Goal: Find specific page/section: Find specific page/section

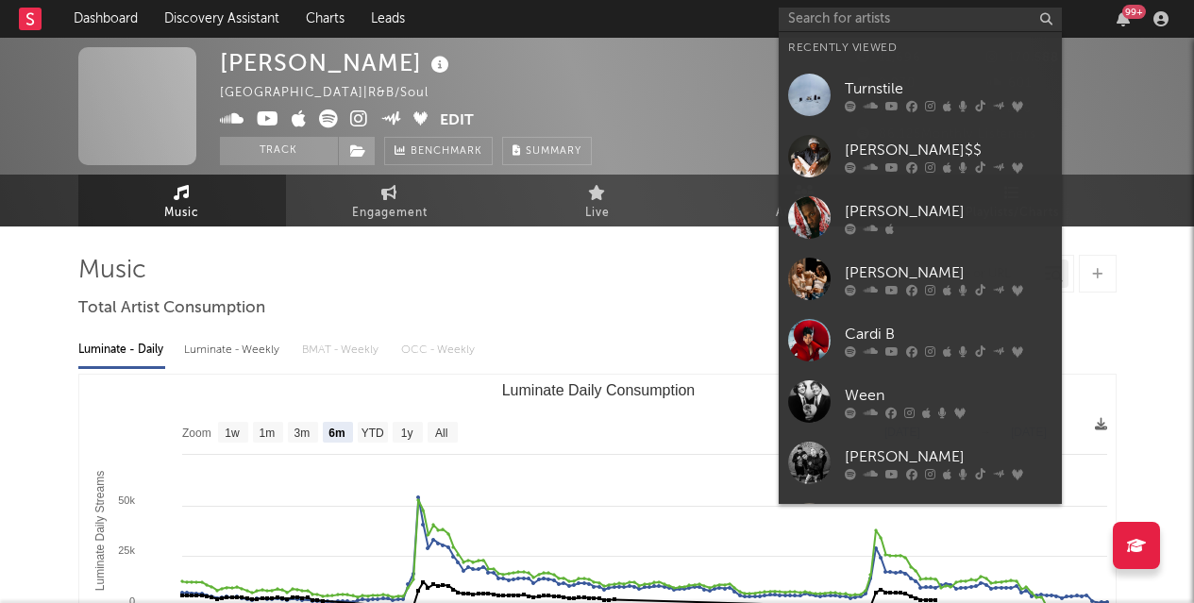
select select "6m"
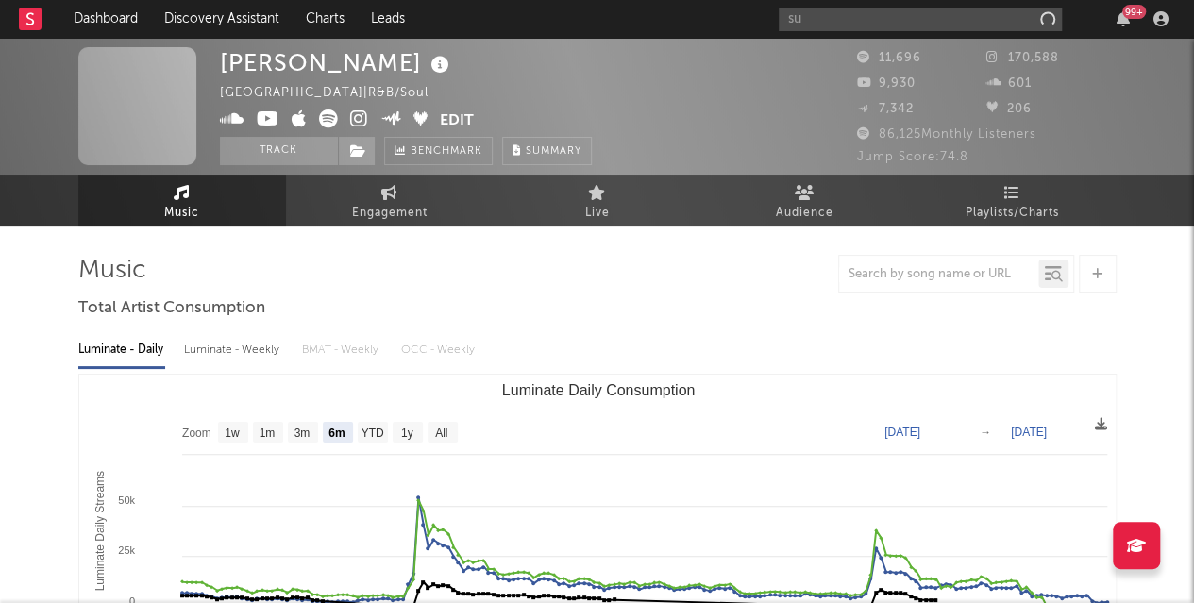
type input "s"
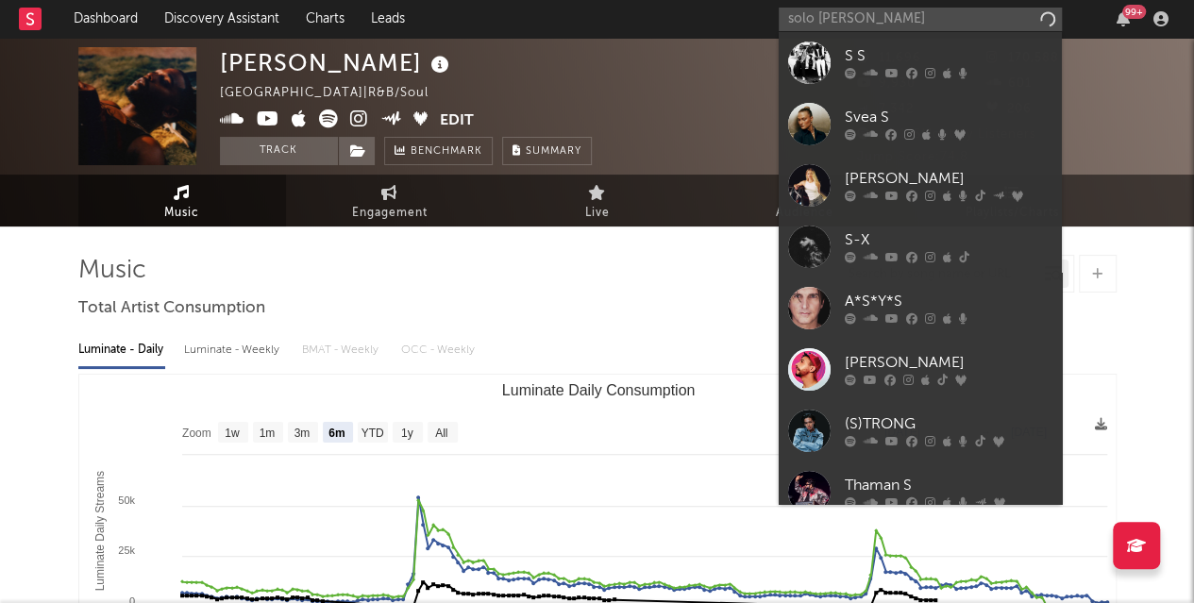
type input "solo [PERSON_NAME]"
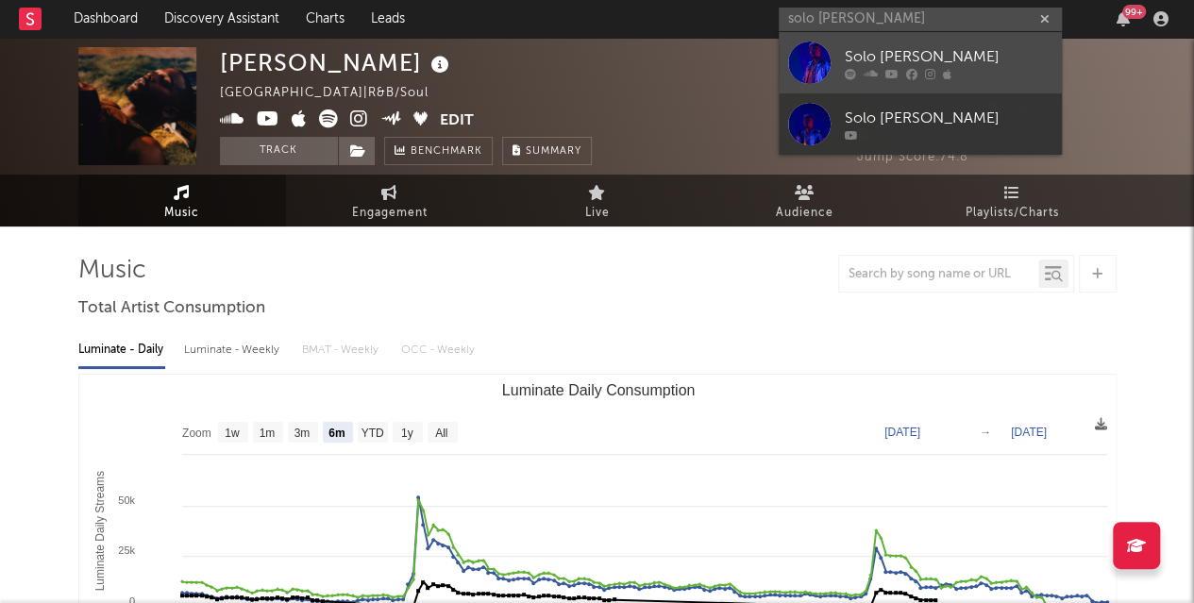
click at [876, 53] on div "Solo [PERSON_NAME]" at bounding box center [949, 56] width 208 height 23
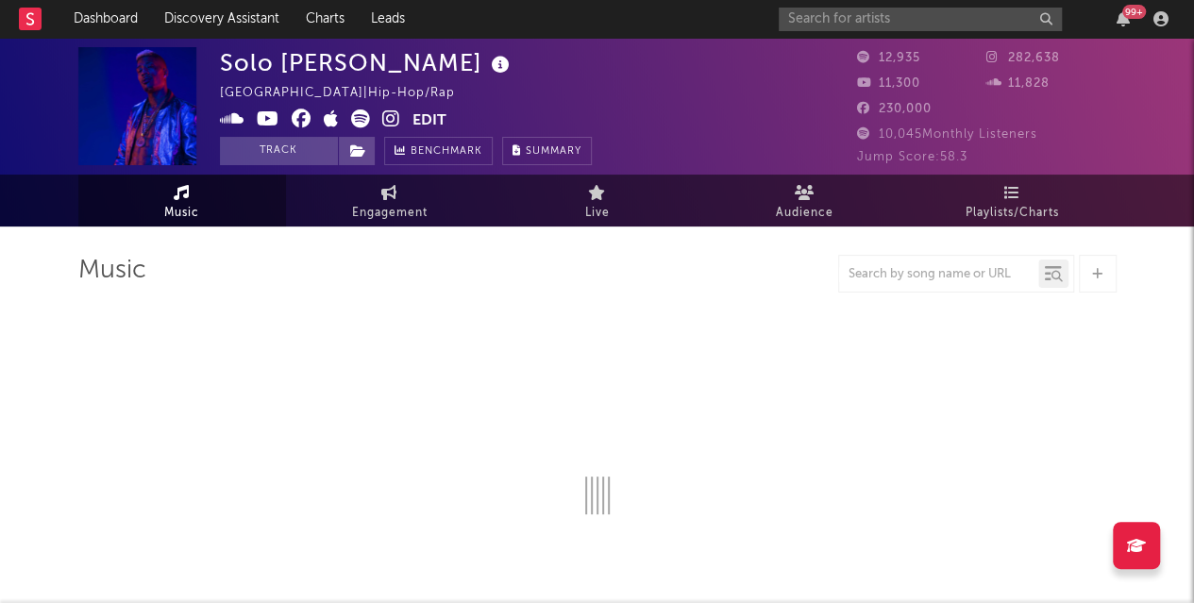
select select "6m"
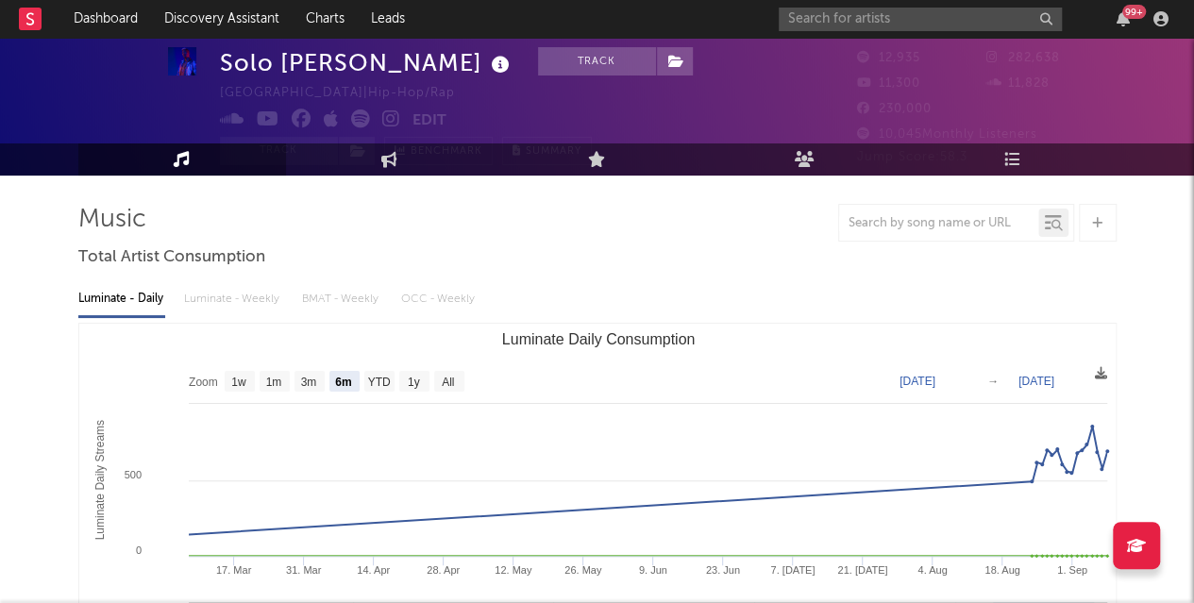
scroll to position [46, 0]
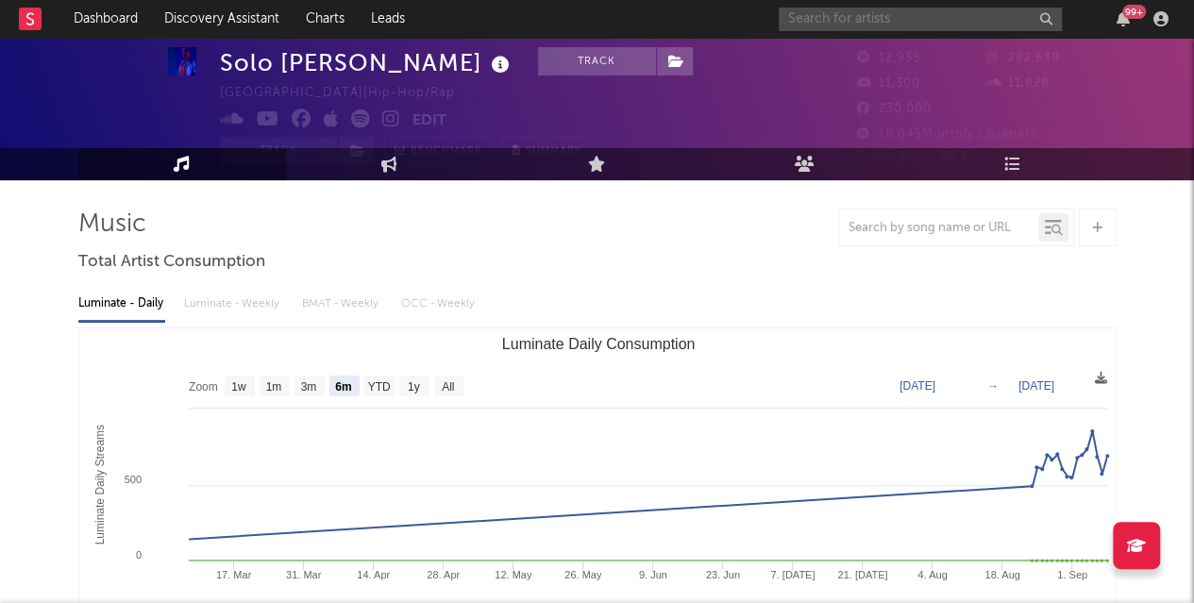
click at [859, 22] on input "text" at bounding box center [920, 20] width 283 height 24
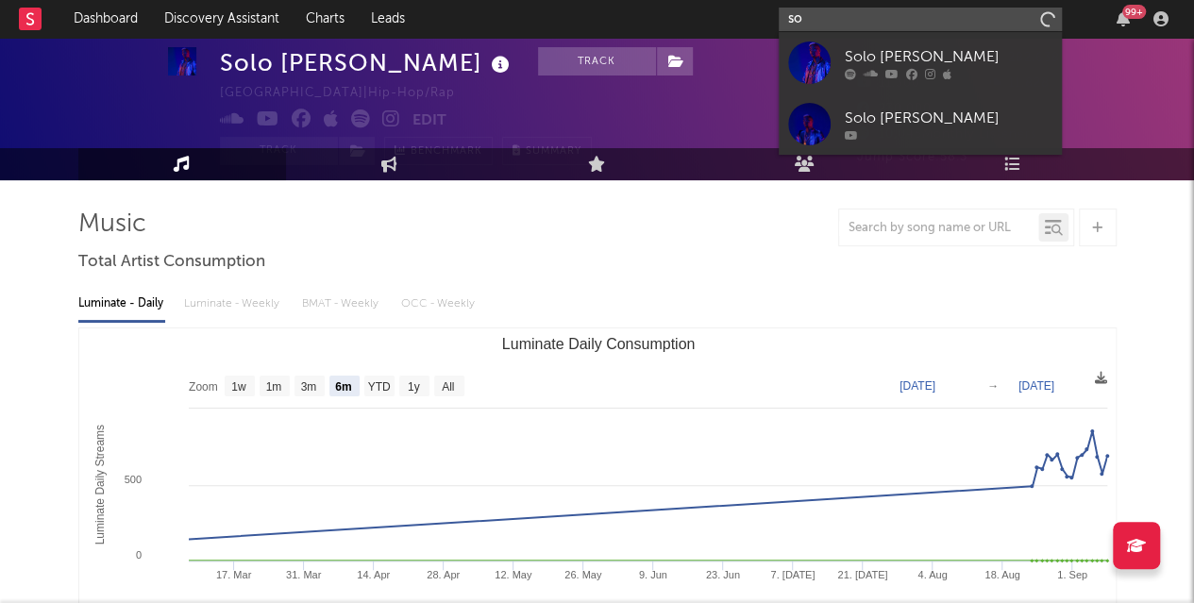
type input "s"
